Goal: Task Accomplishment & Management: Complete application form

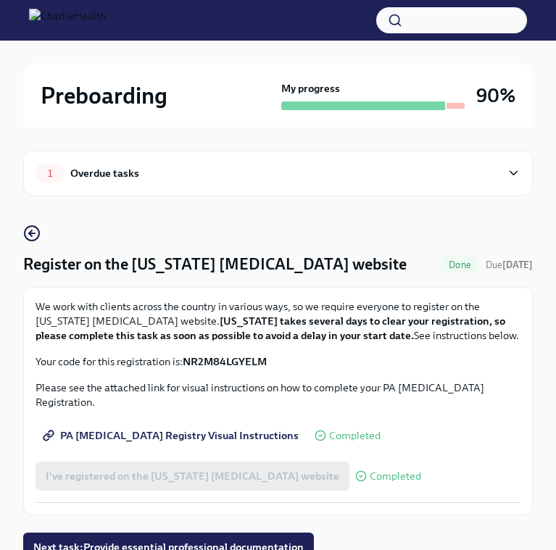
scroll to position [49, 0]
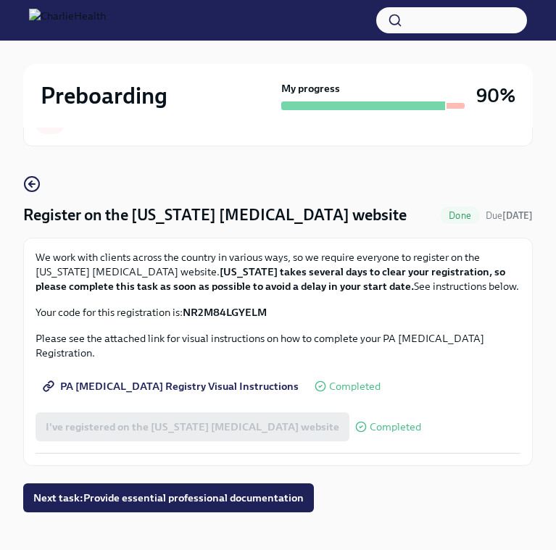
click at [241, 308] on strong "NR2M84LGYELM" at bounding box center [225, 312] width 84 height 13
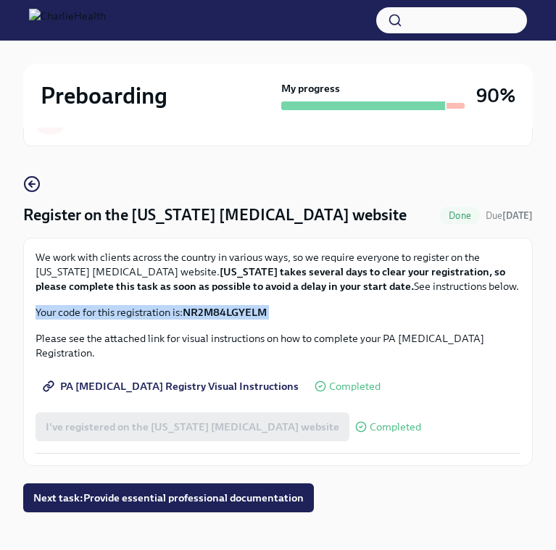
click at [241, 308] on strong "NR2M84LGYELM" at bounding box center [225, 312] width 84 height 13
click at [168, 490] on span "Next task : Provide essential professional documentation" at bounding box center [168, 497] width 270 height 14
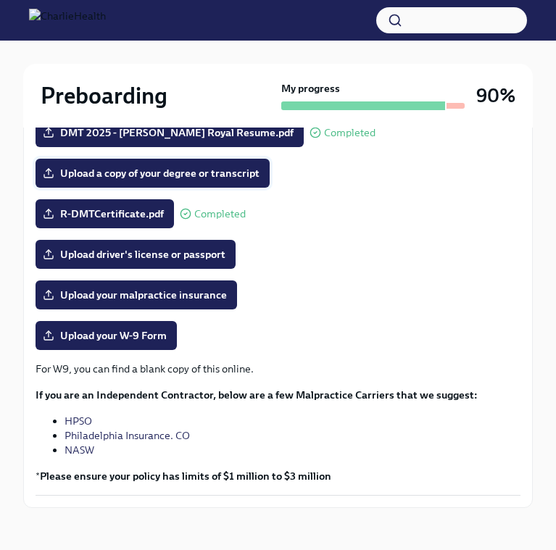
scroll to position [298, 0]
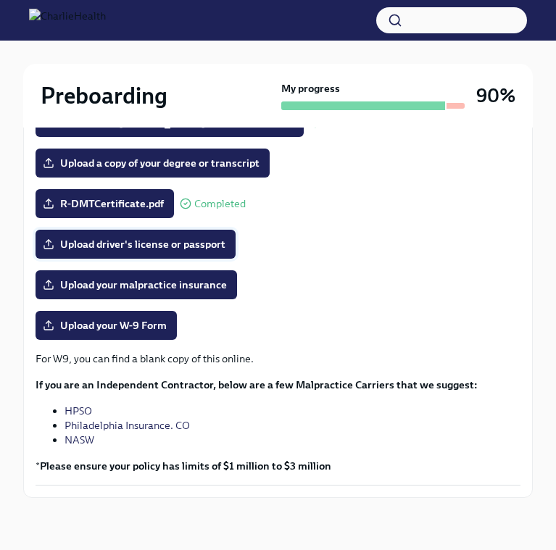
click at [133, 239] on span "Upload driver's license or passport" at bounding box center [136, 244] width 180 height 14
click at [0, 0] on input "Upload driver's license or passport" at bounding box center [0, 0] width 0 height 0
click at [122, 237] on span "Upload driver's license or passport" at bounding box center [136, 244] width 180 height 14
click at [0, 0] on input "Upload driver's license or passport" at bounding box center [0, 0] width 0 height 0
click at [186, 246] on span "Screenshot [DATE] 4.57.54 PM.png" at bounding box center [137, 244] width 183 height 14
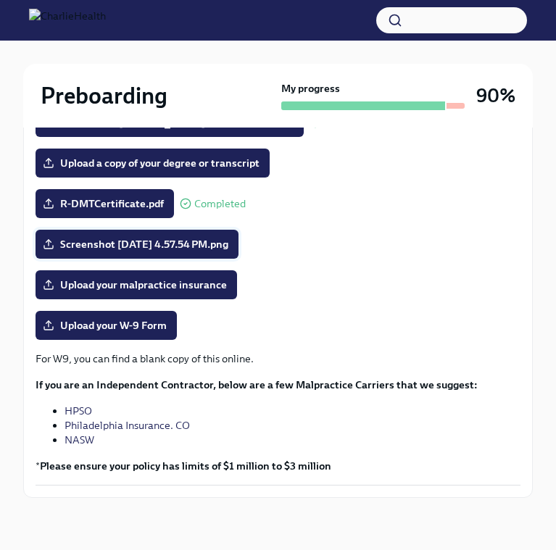
click at [0, 0] on input "Screenshot [DATE] 4.57.54 PM.png" at bounding box center [0, 0] width 0 height 0
click at [122, 325] on span "Upload your W-9 Form" at bounding box center [106, 325] width 121 height 14
click at [0, 0] on input "Upload your W-9 Form" at bounding box center [0, 0] width 0 height 0
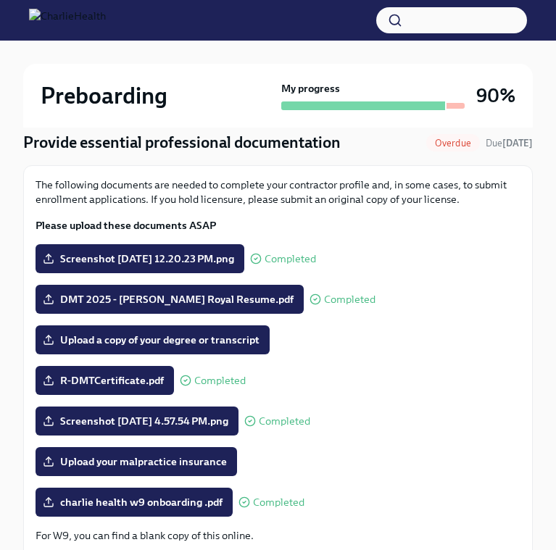
scroll to position [136, 0]
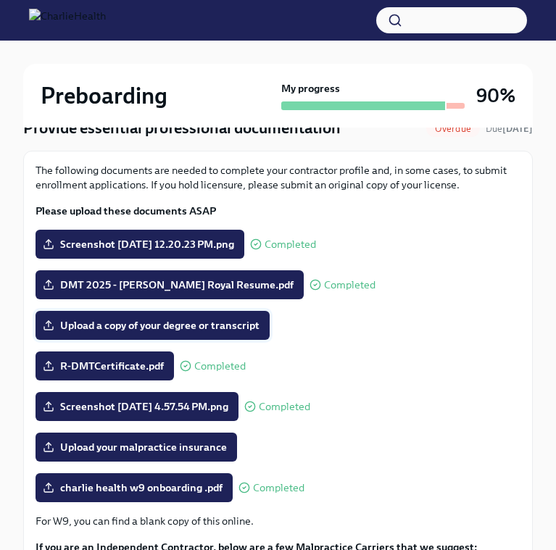
click at [220, 319] on span "Upload a copy of your degree or transcript" at bounding box center [153, 325] width 214 height 14
click at [0, 0] on input "Upload a copy of your degree or transcript" at bounding box center [0, 0] width 0 height 0
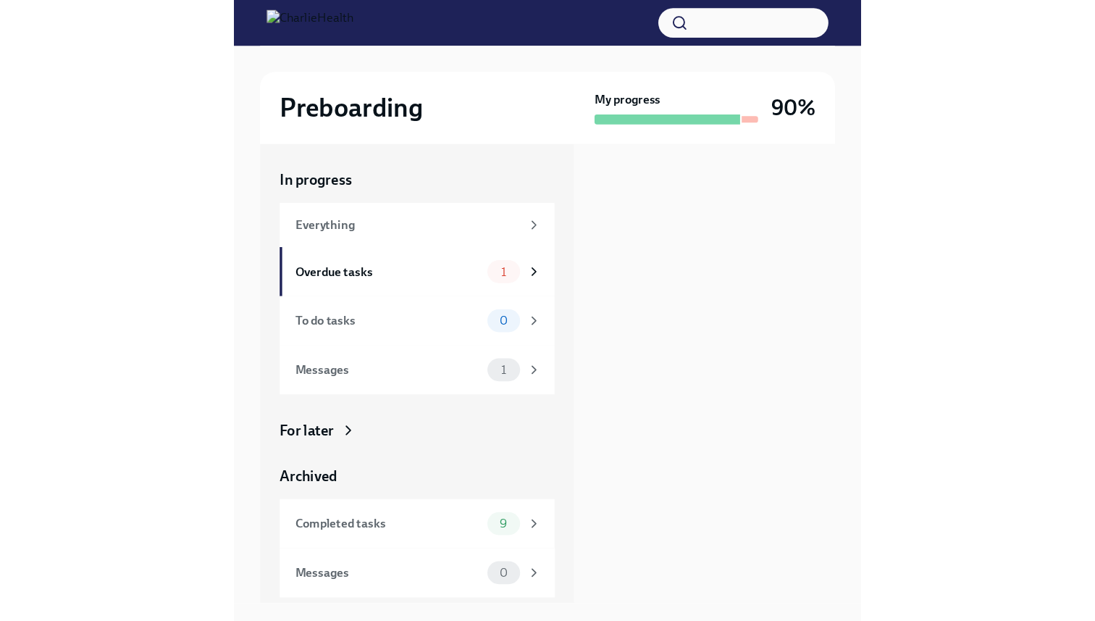
scroll to position [0, 0]
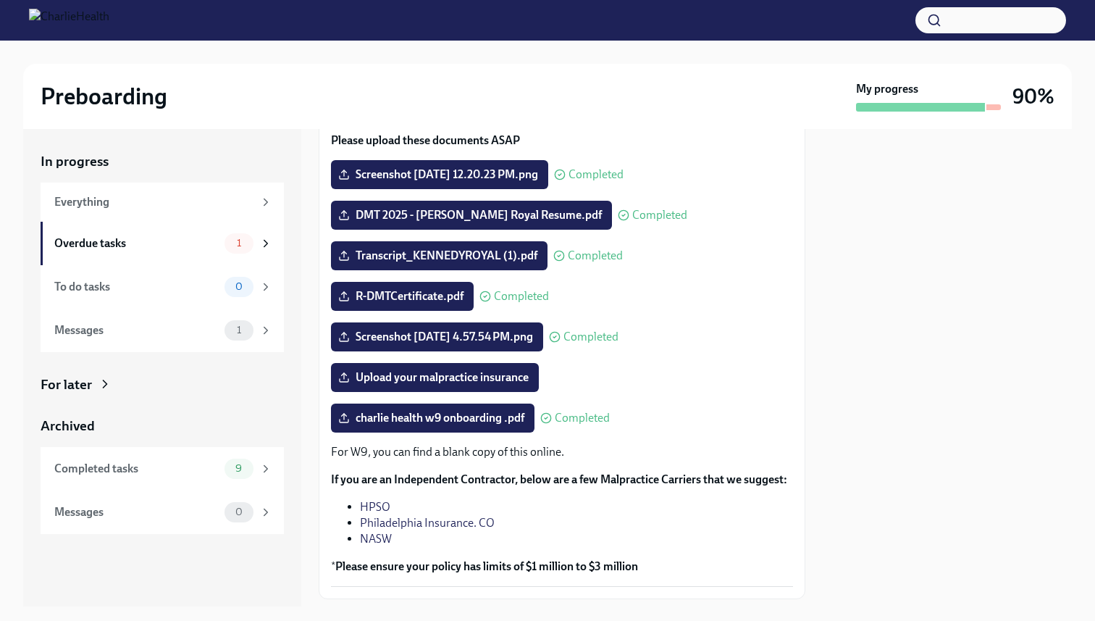
scroll to position [193, 0]
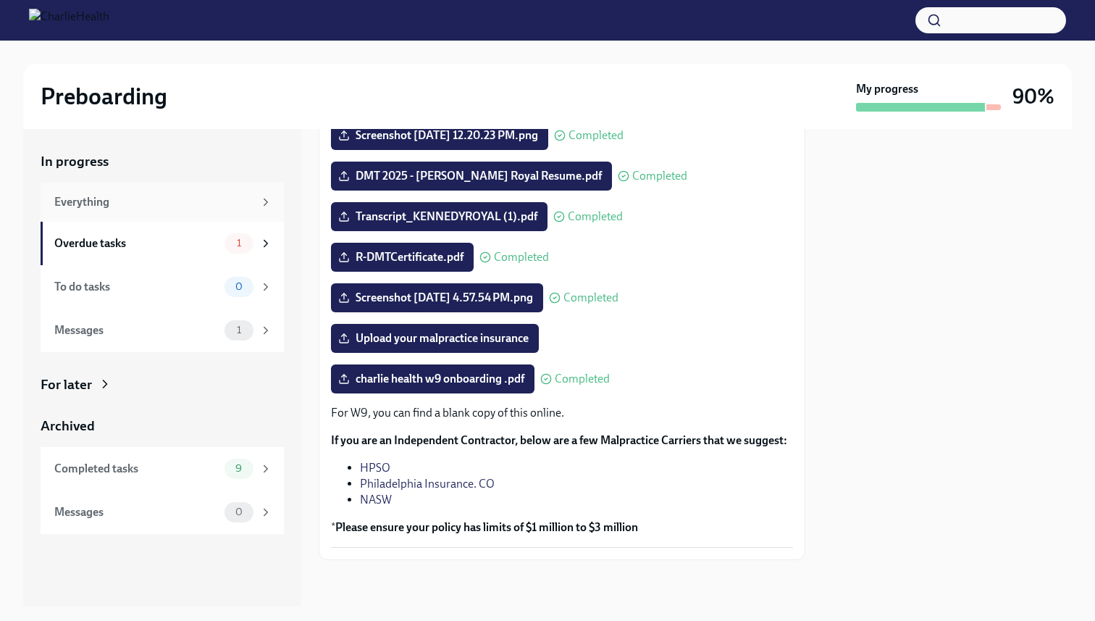
click at [178, 211] on div "Everything" at bounding box center [162, 202] width 243 height 39
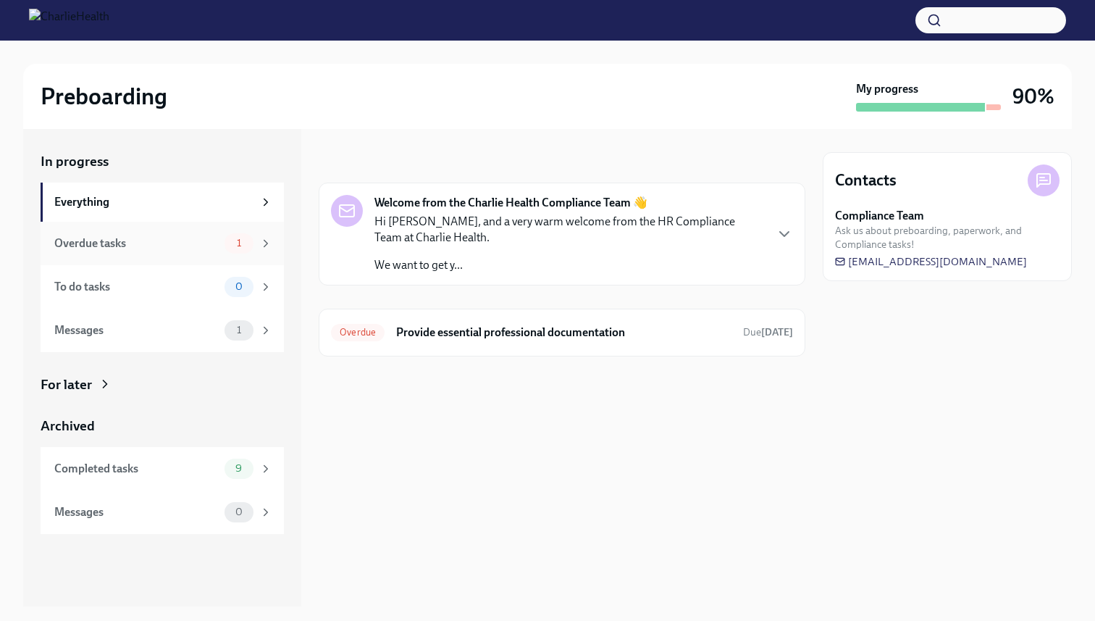
click at [177, 241] on div "Overdue tasks" at bounding box center [136, 243] width 164 height 16
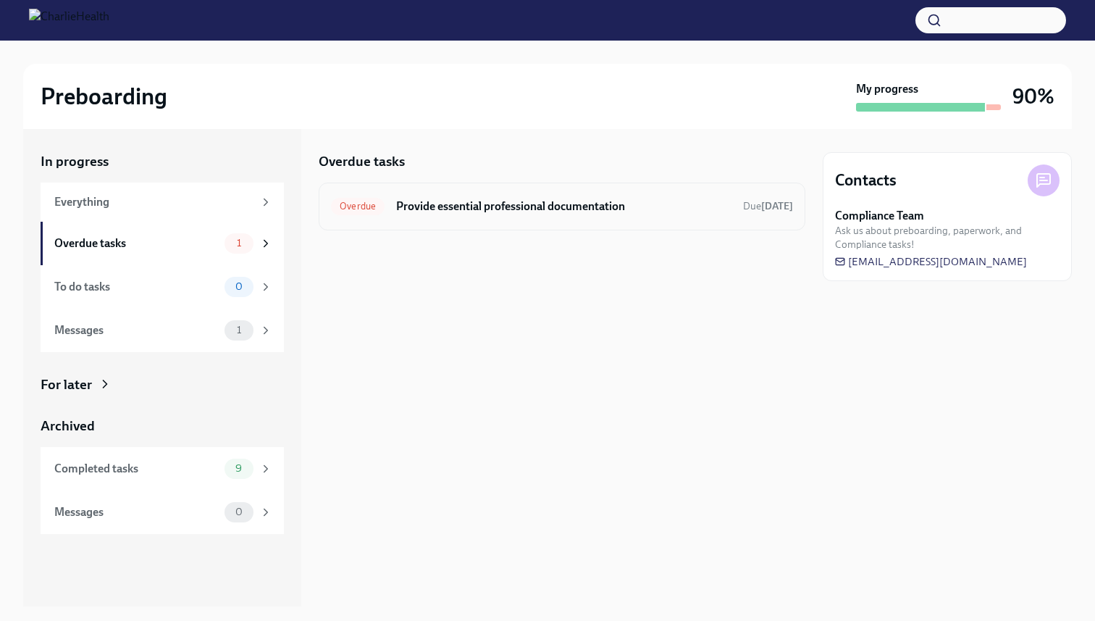
click at [511, 212] on h6 "Provide essential professional documentation" at bounding box center [563, 207] width 335 height 16
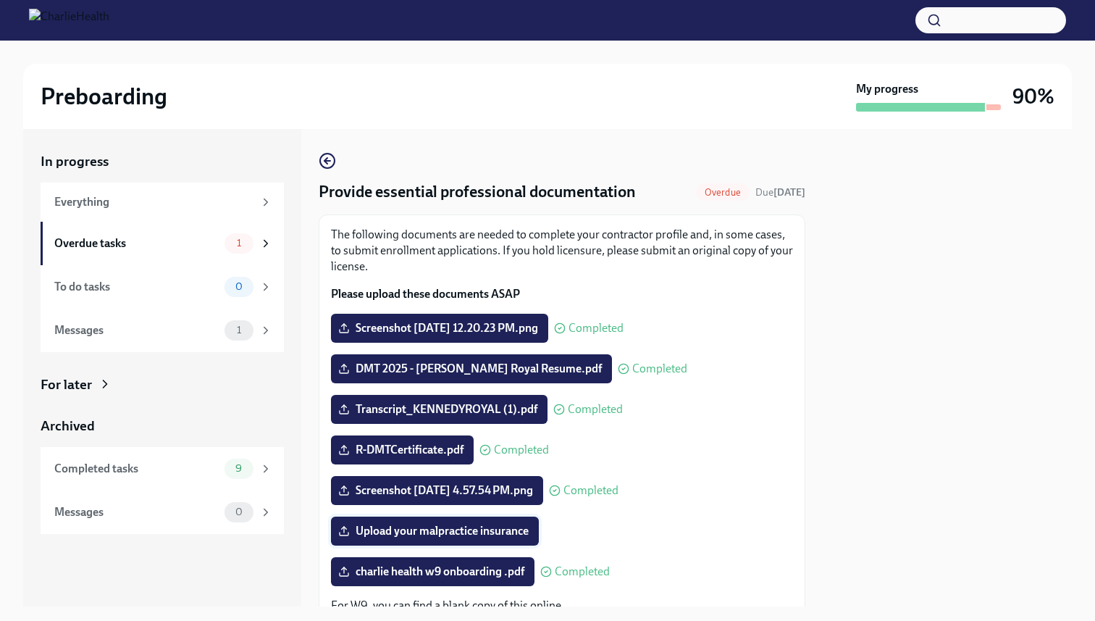
click at [469, 536] on span "Upload your malpractice insurance" at bounding box center [435, 531] width 188 height 14
click at [0, 0] on input "Upload your malpractice insurance" at bounding box center [0, 0] width 0 height 0
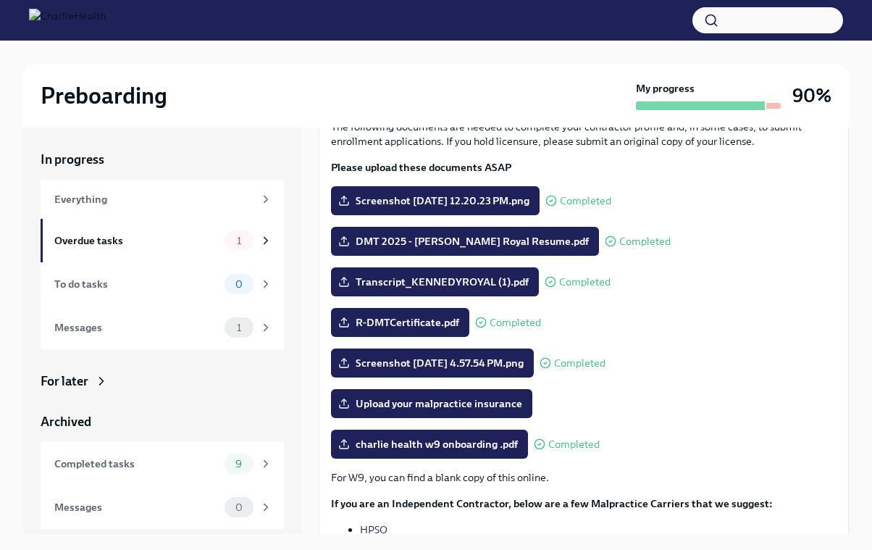
scroll to position [188, 0]
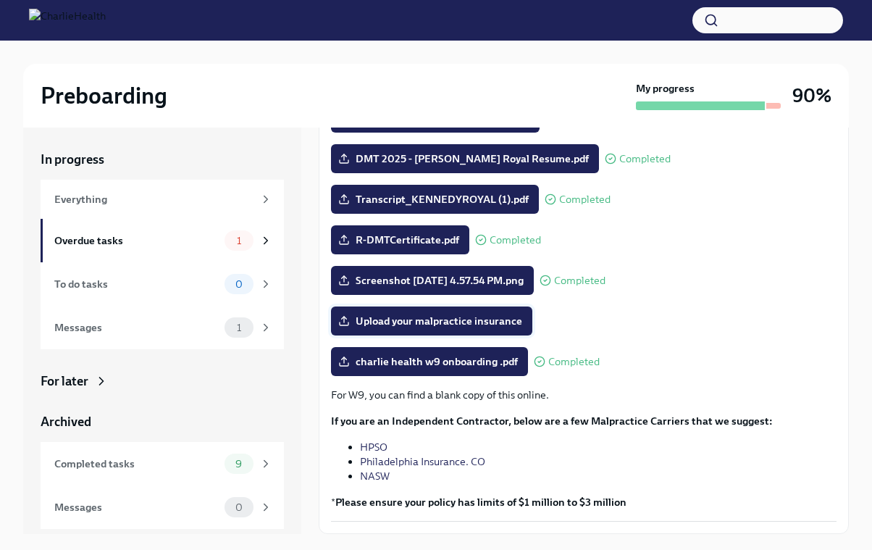
click at [439, 327] on label "Upload your malpractice insurance" at bounding box center [431, 320] width 201 height 29
click at [0, 0] on input "Upload your malpractice insurance" at bounding box center [0, 0] width 0 height 0
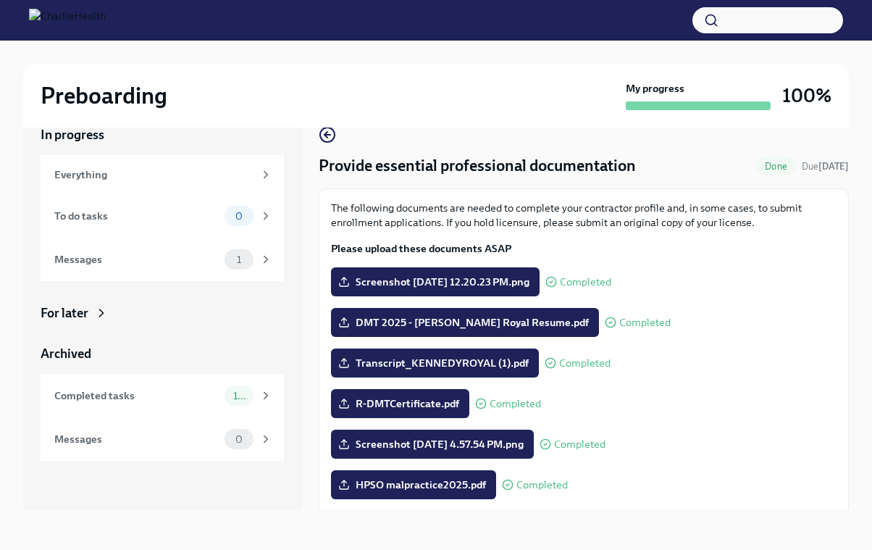
scroll to position [0, 0]
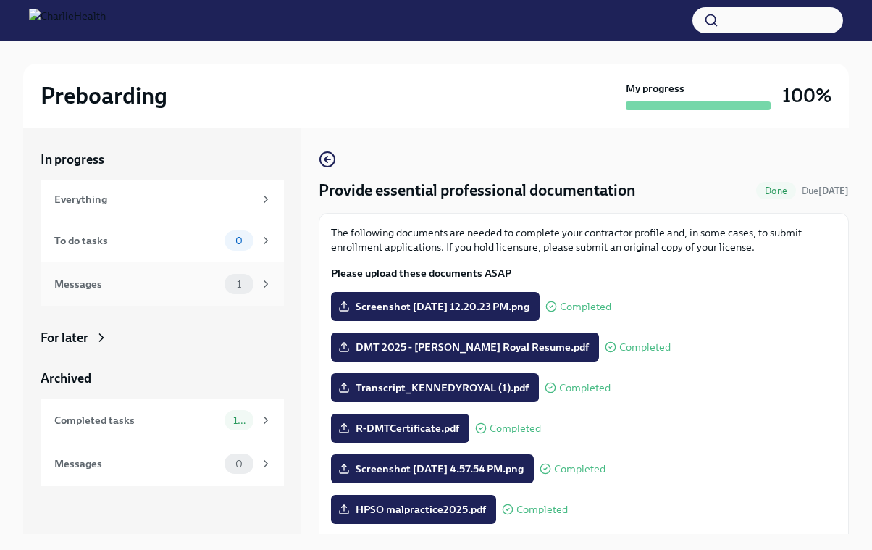
click at [210, 283] on div "Messages" at bounding box center [136, 284] width 164 height 16
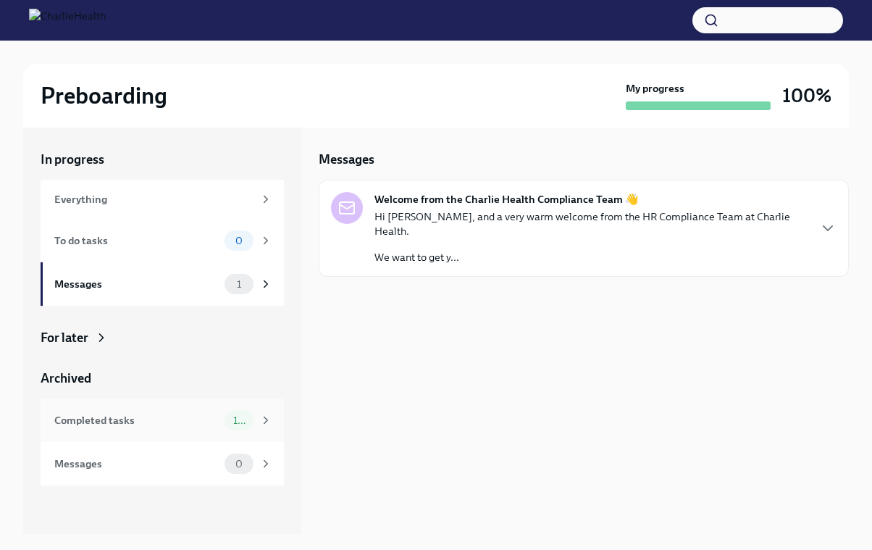
click at [206, 405] on div "Completed tasks 10" at bounding box center [162, 419] width 243 height 43
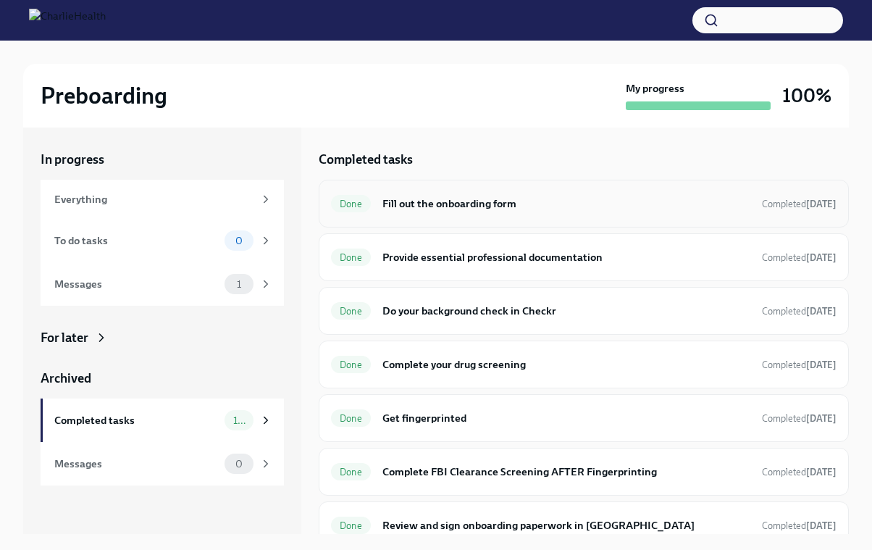
scroll to position [211, 0]
